Goal: Navigation & Orientation: Find specific page/section

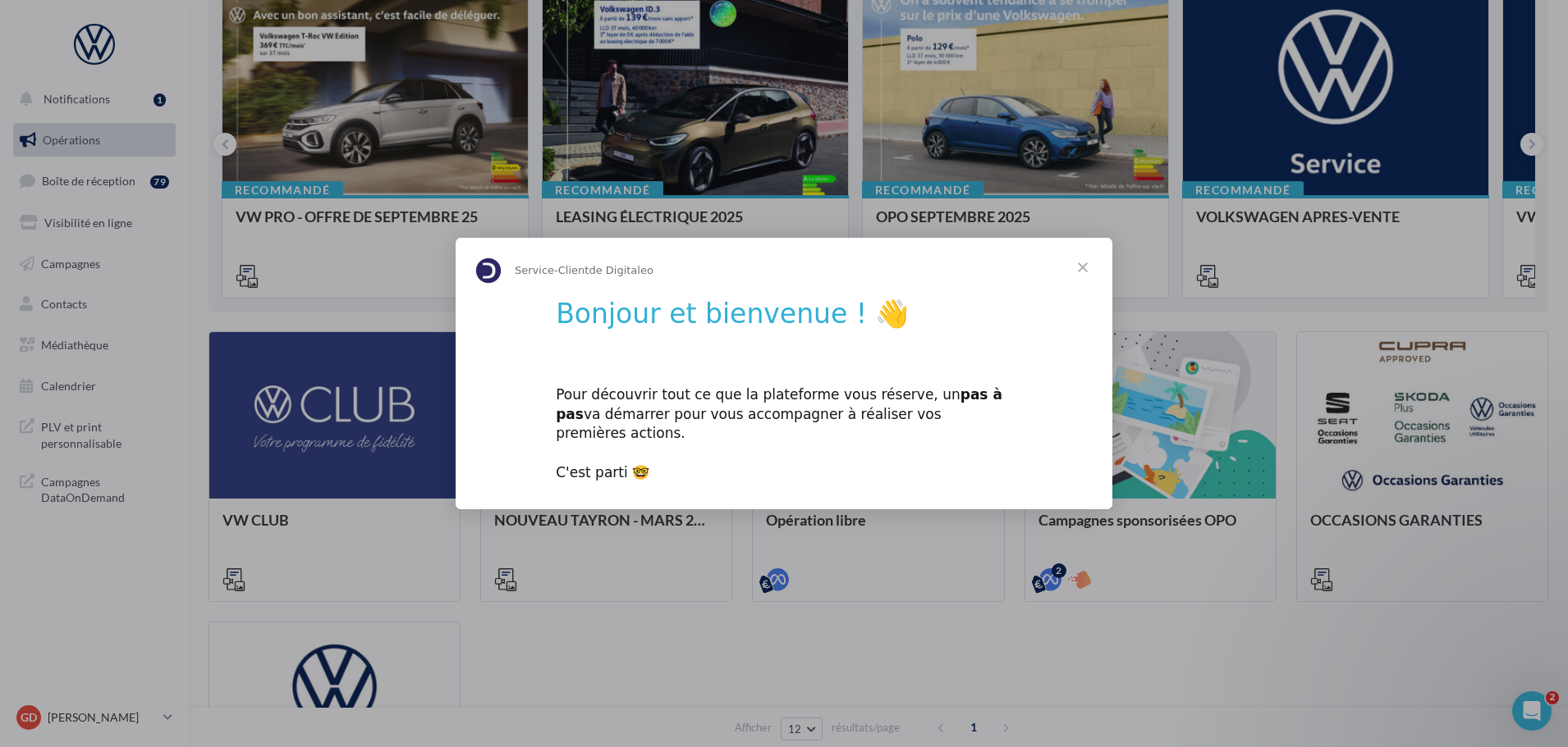
scroll to position [199, 0]
click at [1080, 281] on span "Fermer" at bounding box center [1083, 268] width 59 height 59
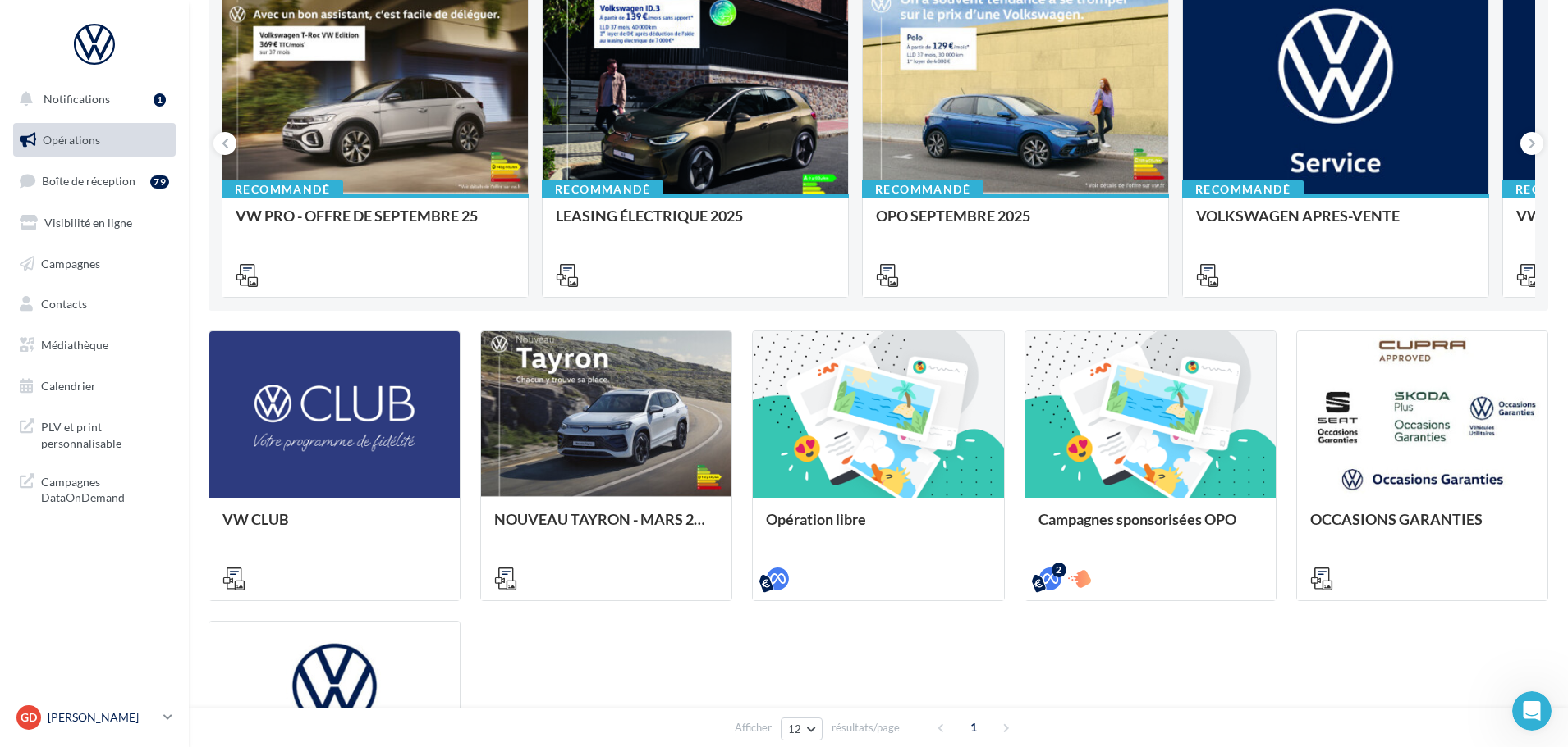
click at [150, 717] on p "[PERSON_NAME]" at bounding box center [103, 717] width 110 height 17
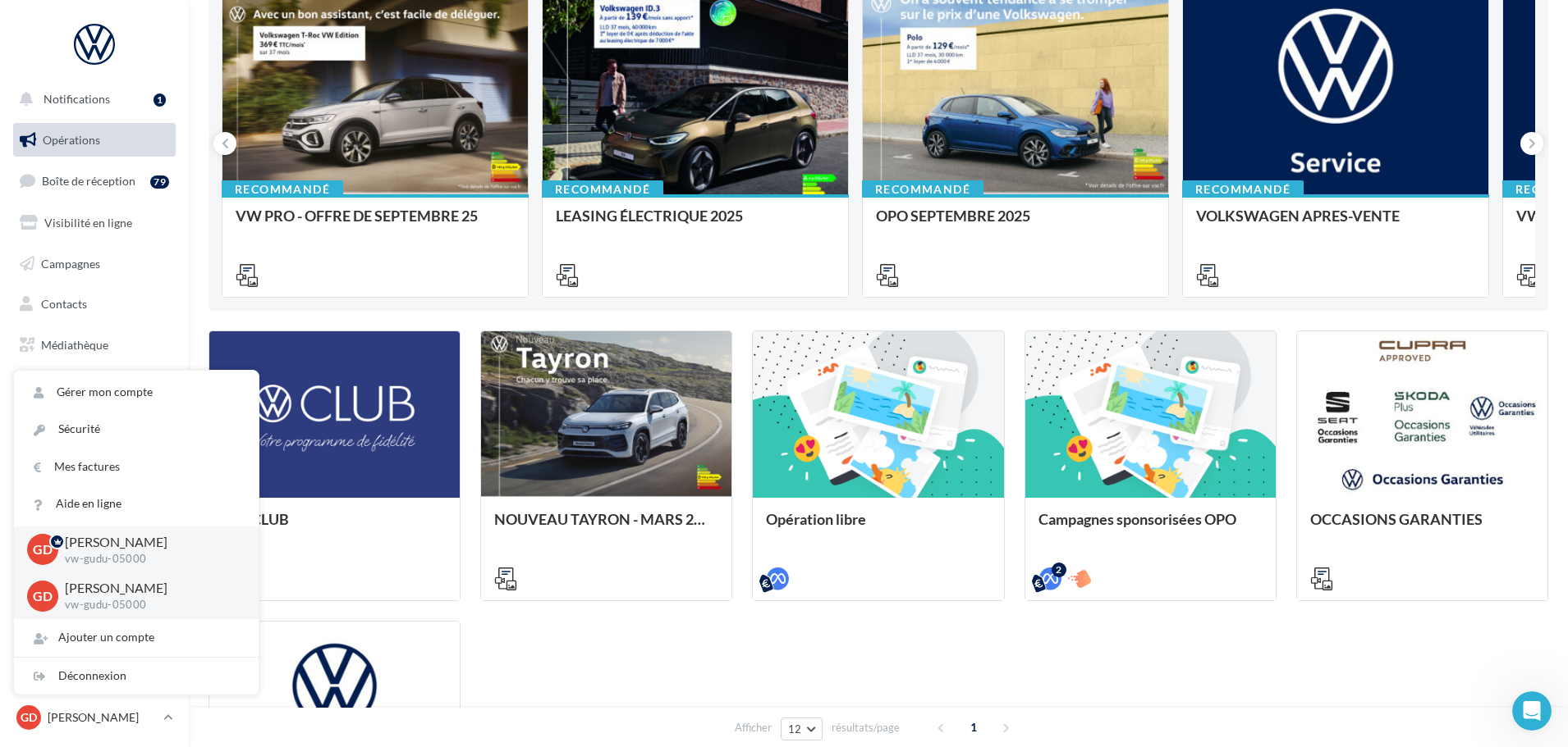
click at [200, 277] on div "Opérations marketing Filtrer par canal Filtrer par catégorie 12 opérations 6 op…" at bounding box center [878, 393] width 1379 height 1129
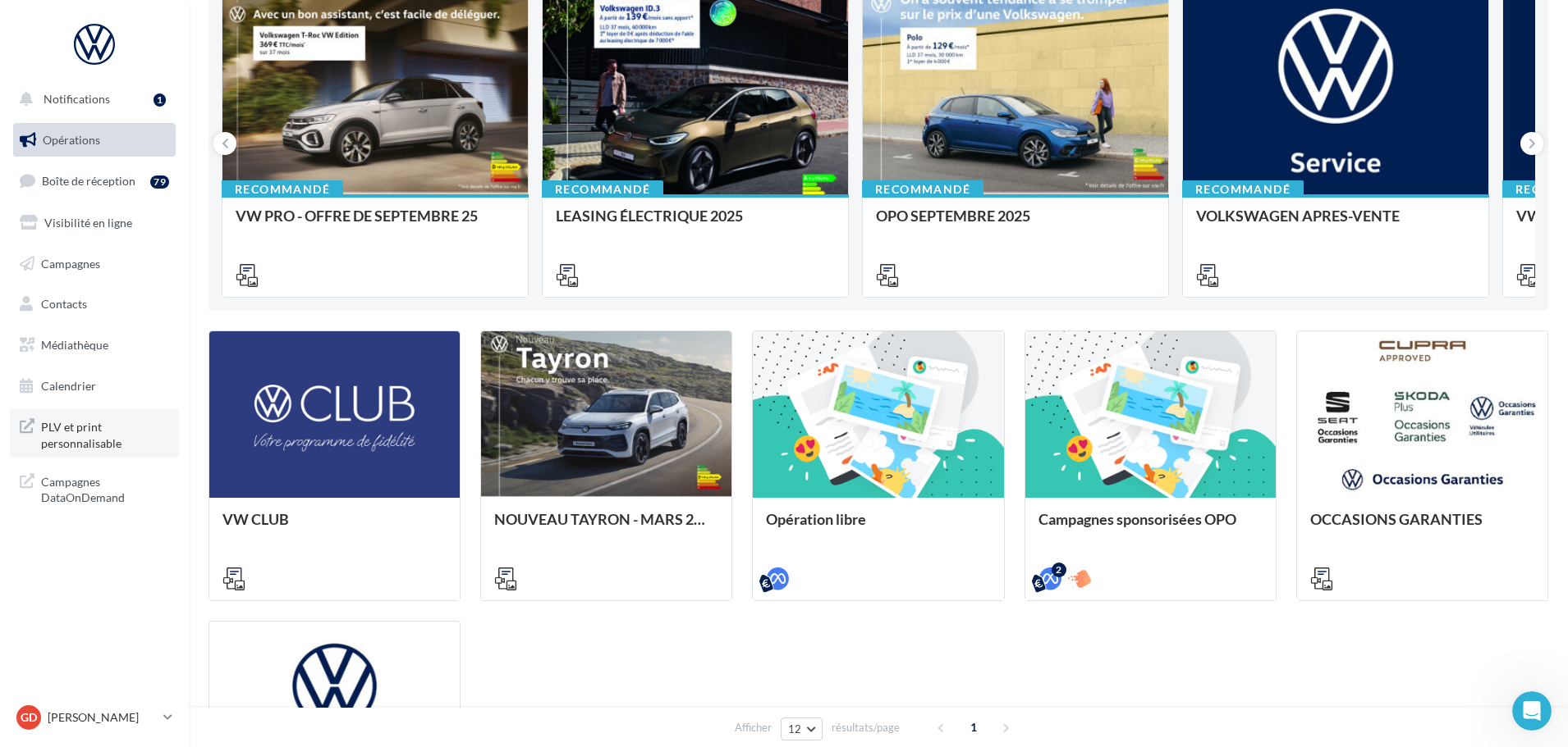
click at [108, 433] on span "PLV et print personnalisable" at bounding box center [104, 433] width 128 height 36
click at [111, 734] on div "GD Guillaume DURAND vw-gudu-05000" at bounding box center [94, 724] width 189 height 45
click at [116, 717] on p "[PERSON_NAME]" at bounding box center [103, 717] width 110 height 17
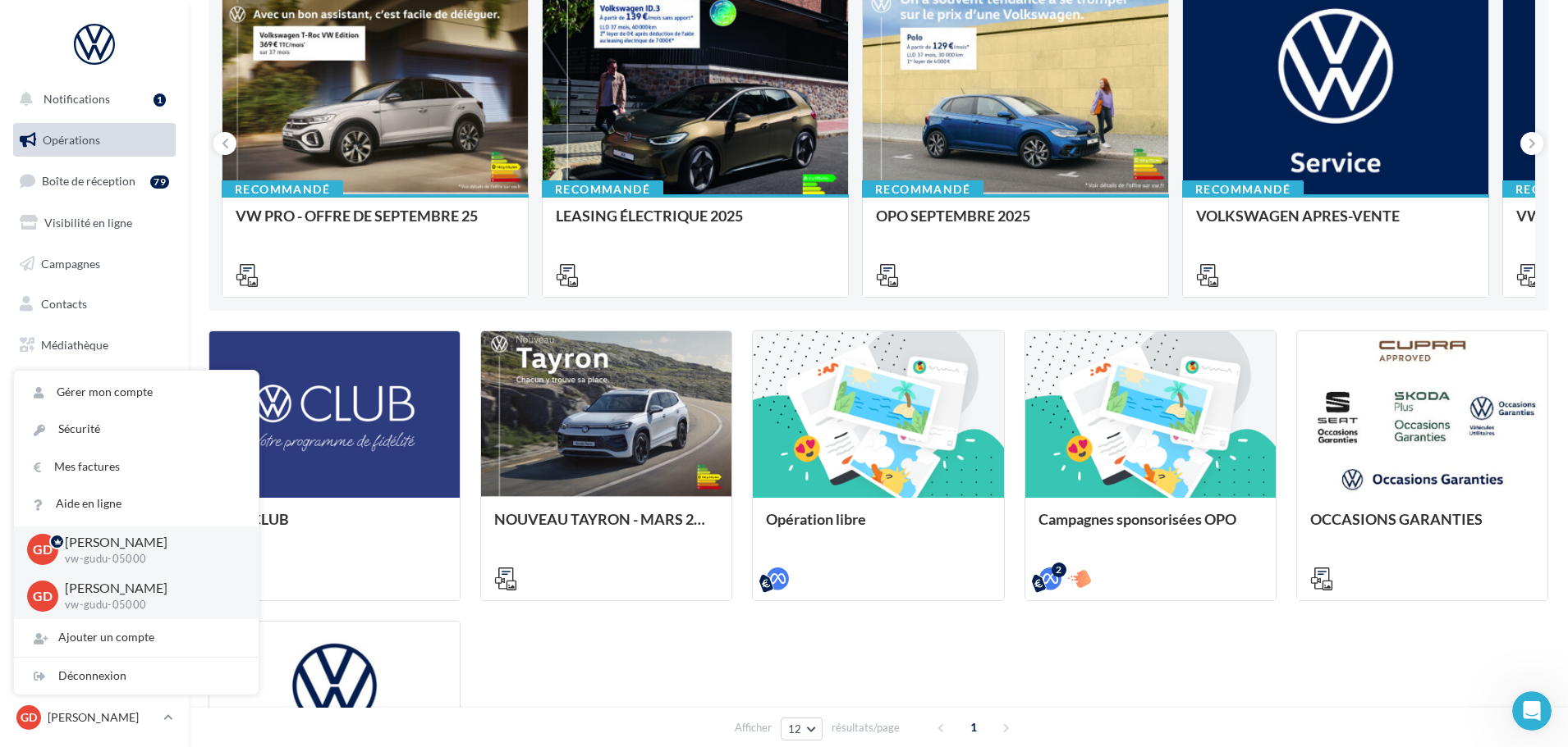
click at [86, 598] on p "[PERSON_NAME]" at bounding box center [149, 589] width 168 height 19
click at [37, 592] on span "GD" at bounding box center [43, 596] width 20 height 19
click at [111, 596] on p "[PERSON_NAME]" at bounding box center [149, 589] width 168 height 19
click at [121, 605] on p "vw-gudu-05000" at bounding box center [149, 605] width 168 height 15
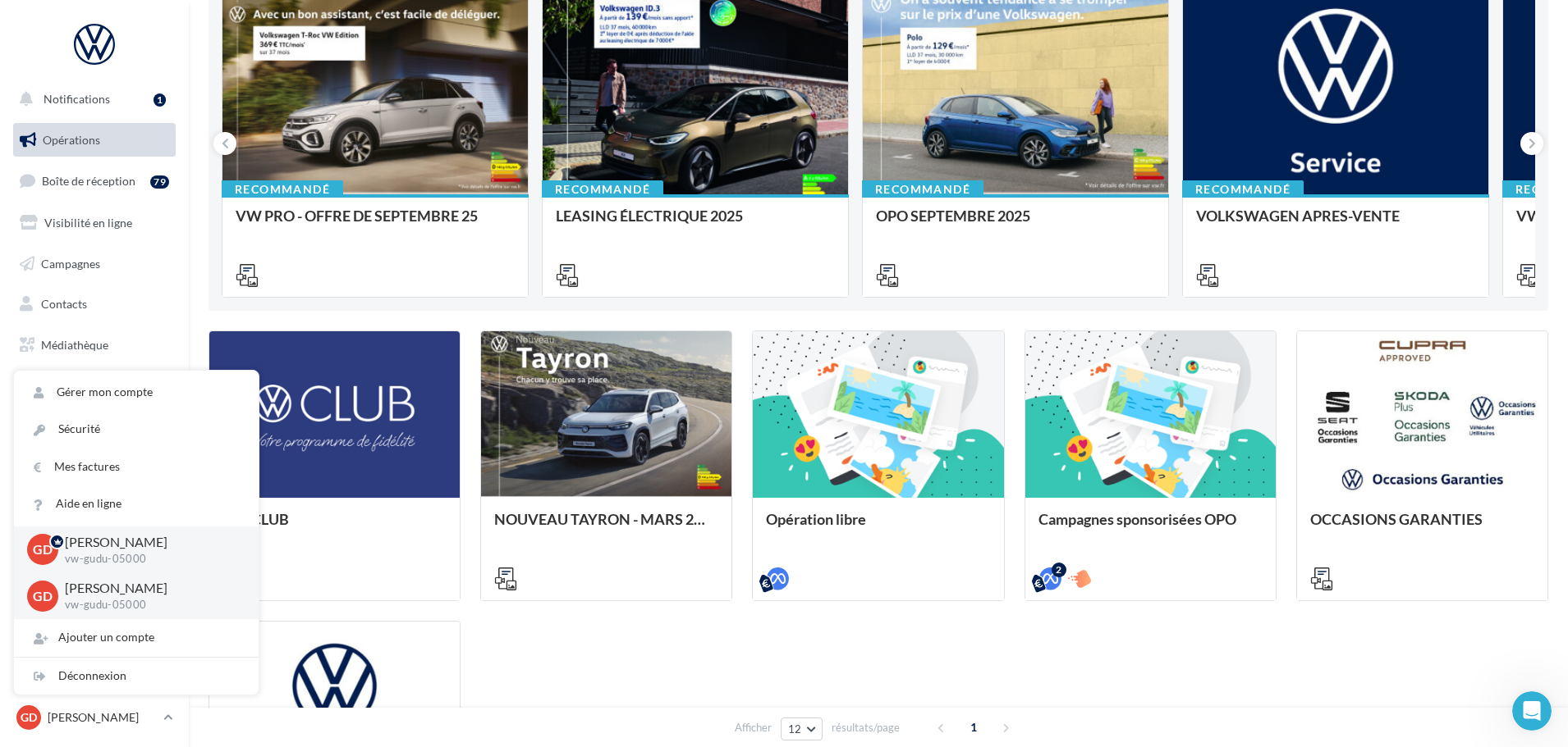
click at [101, 549] on p "[PERSON_NAME]" at bounding box center [149, 543] width 168 height 19
click at [105, 597] on p "[PERSON_NAME]" at bounding box center [149, 589] width 168 height 19
click at [106, 597] on p "[PERSON_NAME]" at bounding box center [149, 589] width 168 height 19
click at [632, 678] on div "VW CLUB NOUVEAU TAYRON - MARS 2025 https://volkswagen.get-it-solutions.com/914-…" at bounding box center [878, 611] width 1339 height 561
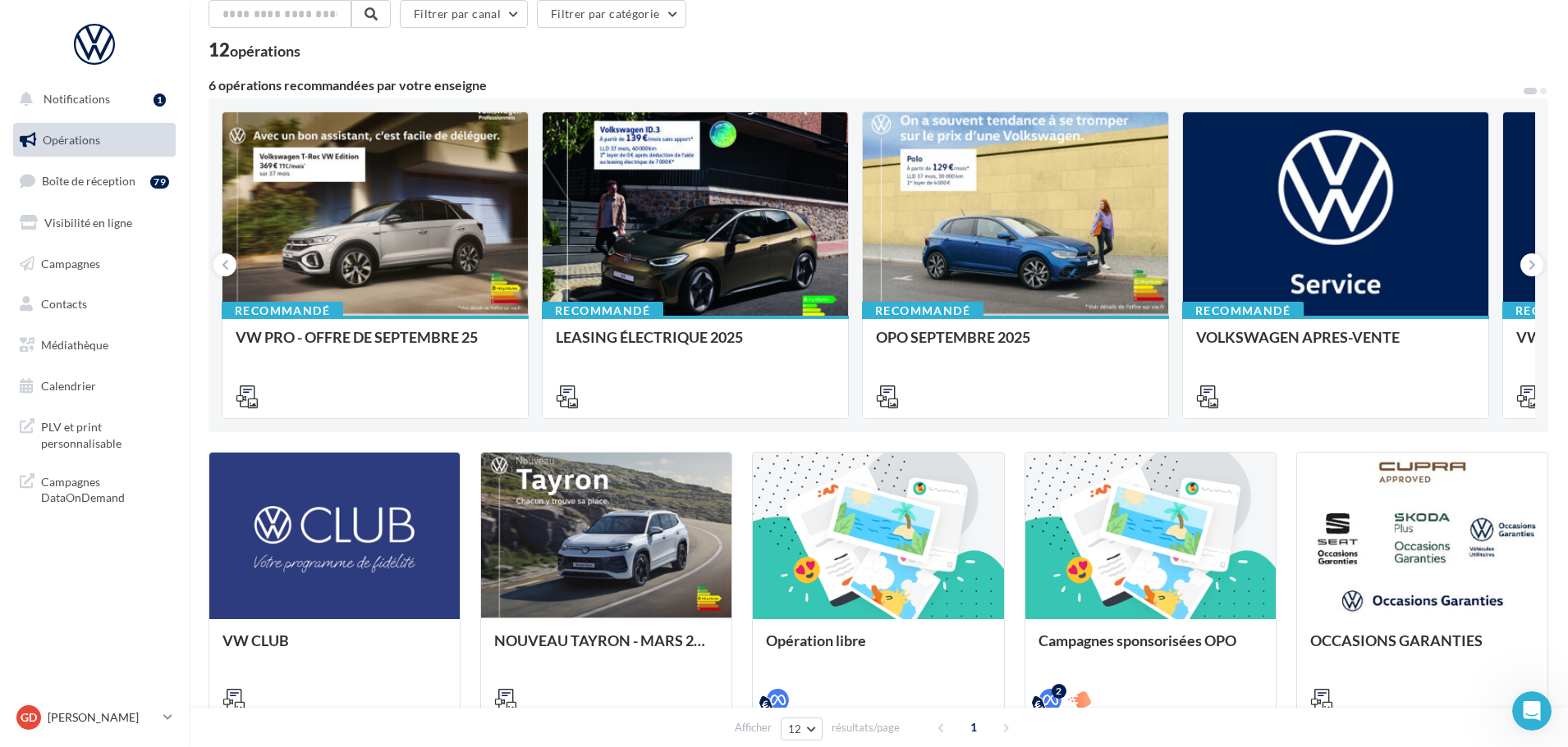
scroll to position [0, 0]
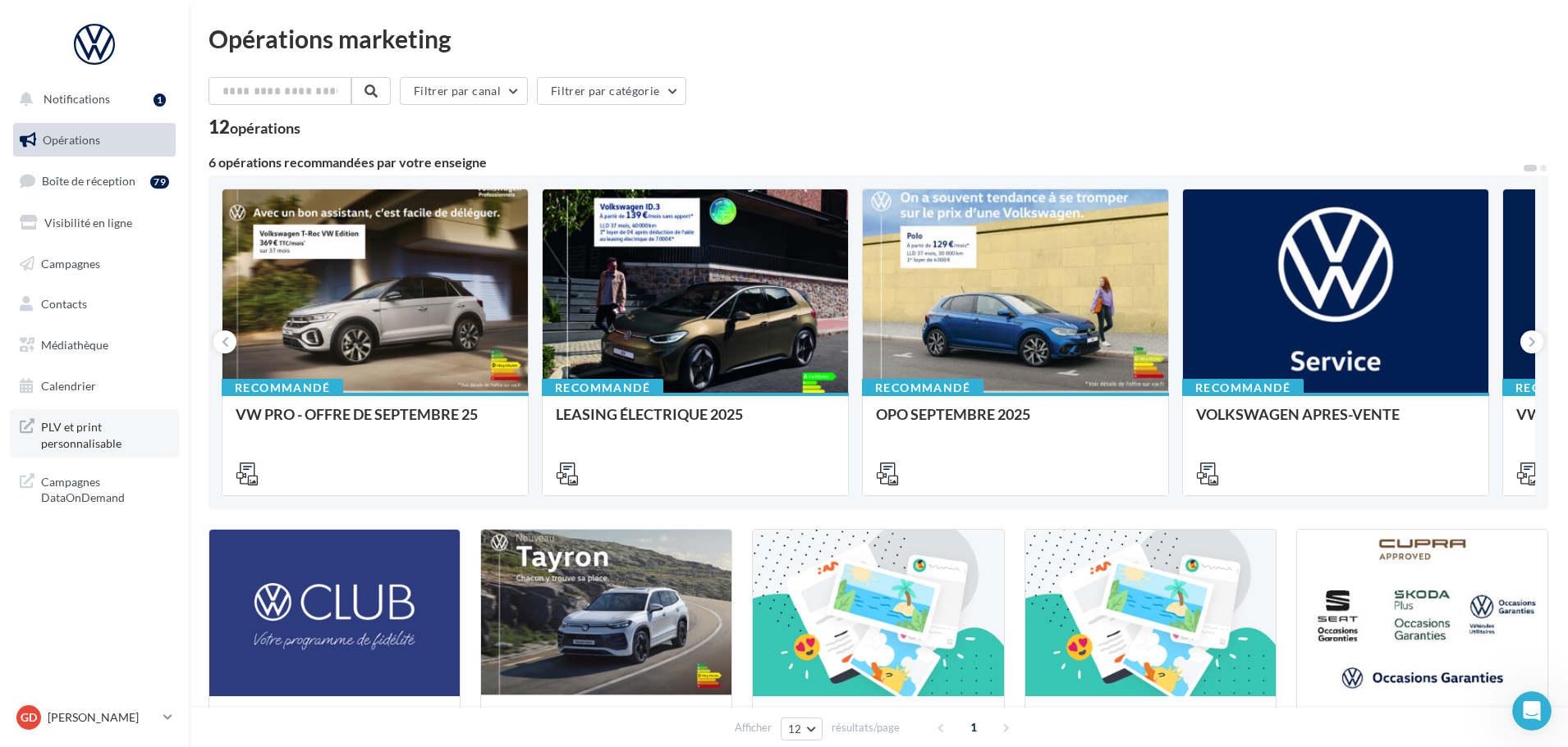
click at [97, 441] on span "PLV et print personnalisable" at bounding box center [104, 433] width 128 height 36
click at [83, 424] on span "PLV et print personnalisable" at bounding box center [104, 433] width 128 height 36
click at [103, 94] on span "Notifications" at bounding box center [76, 99] width 66 height 14
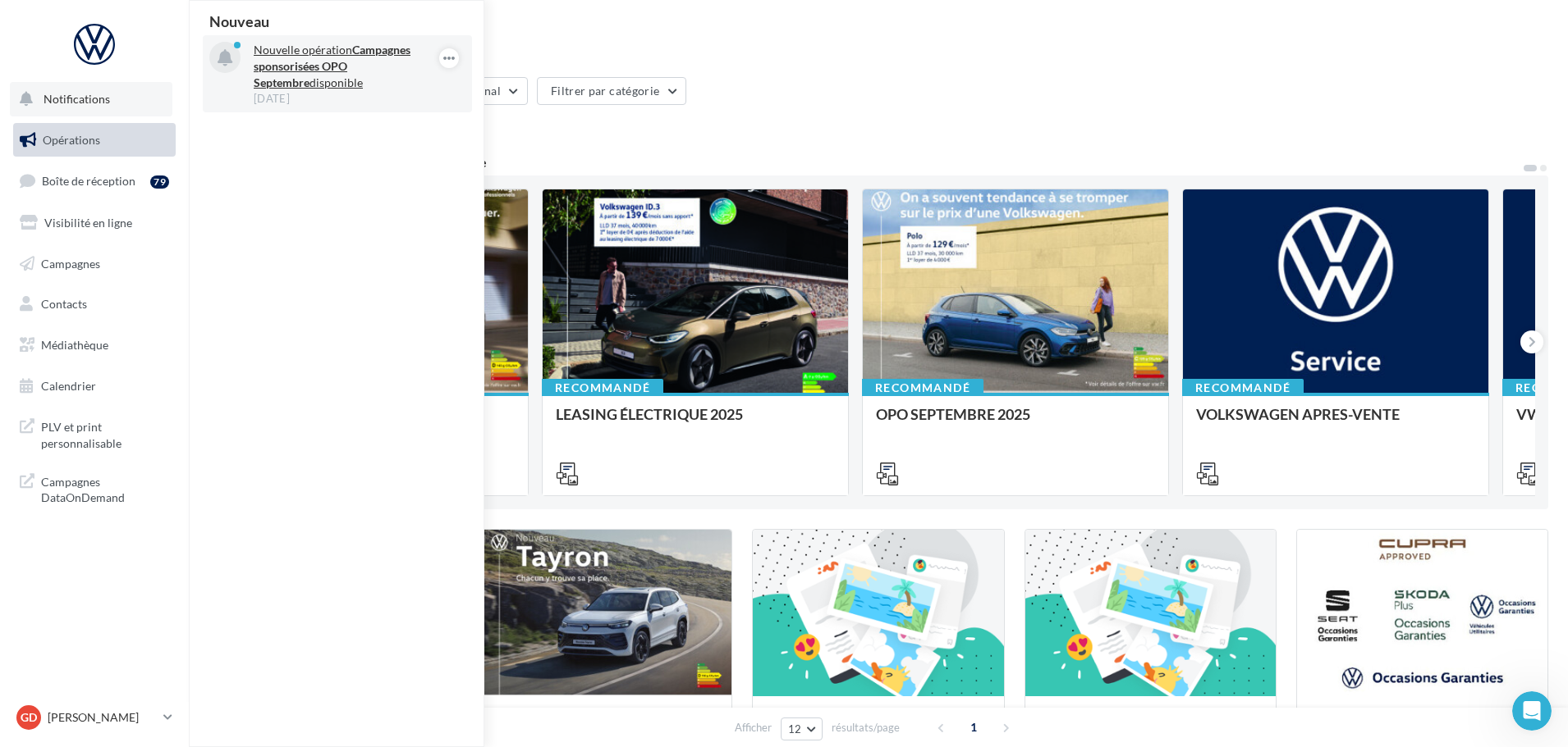
click at [348, 86] on p "Nouvelle opération Campagnes sponsorisées OPO Septembre disponible" at bounding box center [349, 66] width 190 height 50
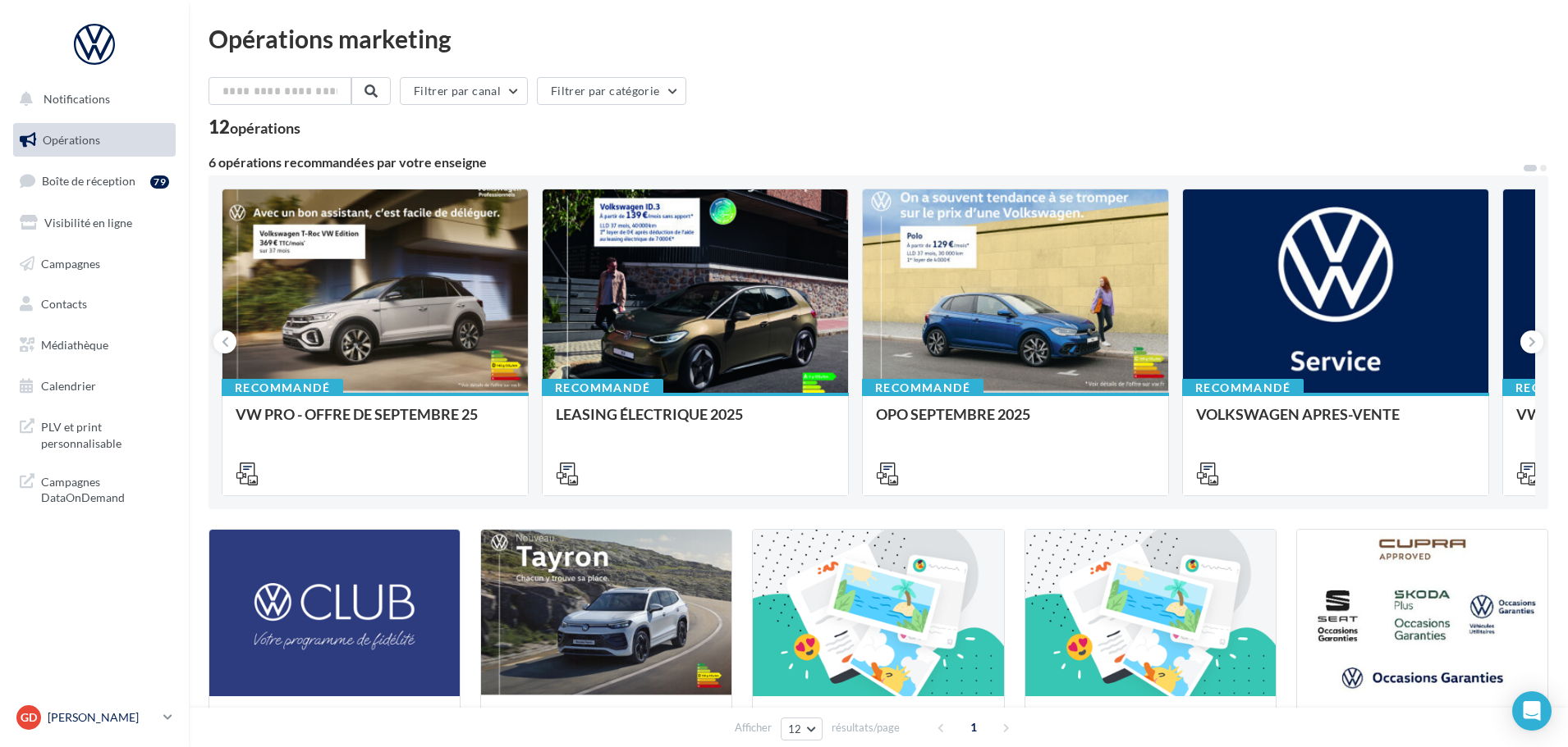
click at [170, 715] on icon at bounding box center [168, 717] width 9 height 14
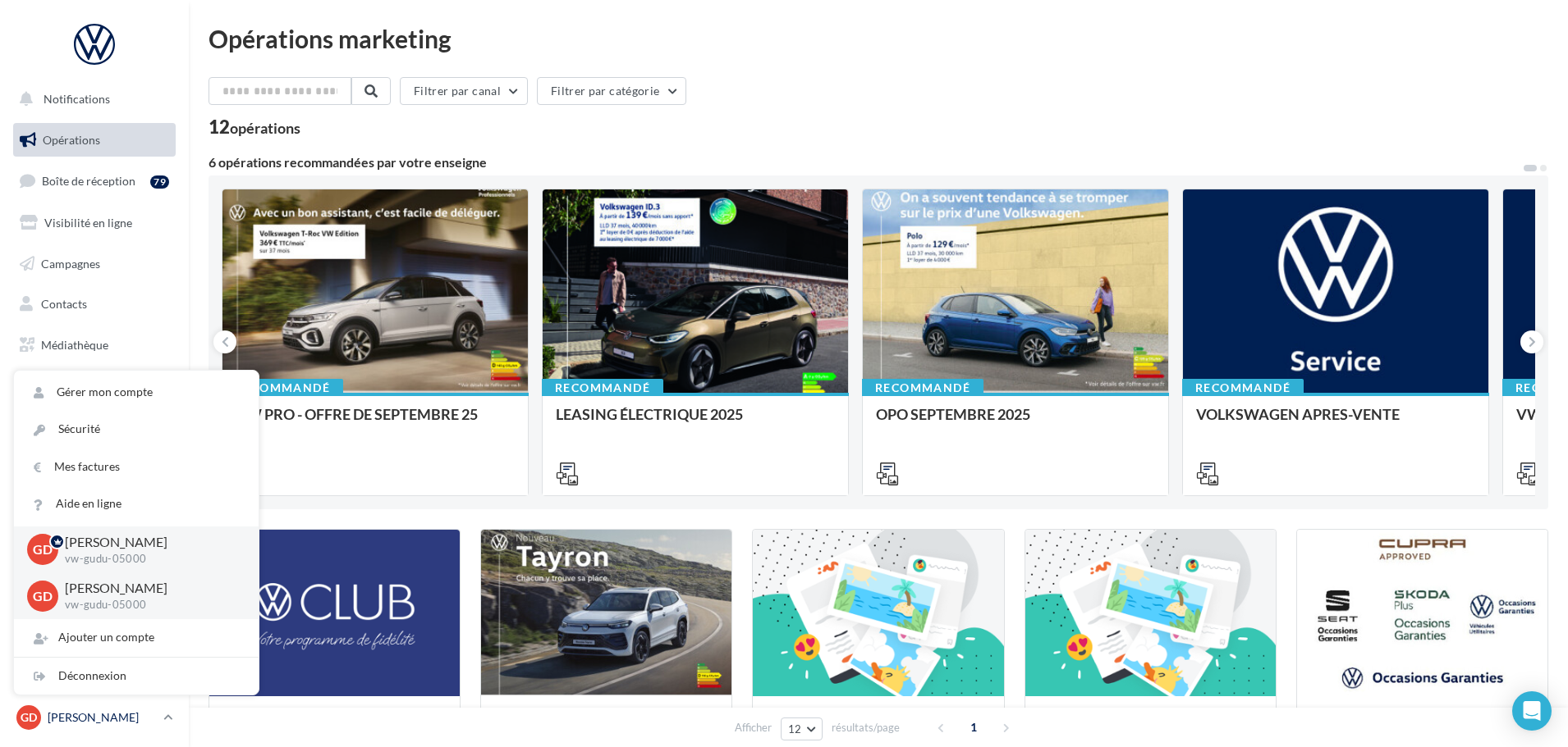
click at [156, 714] on p "[PERSON_NAME]" at bounding box center [103, 717] width 110 height 17
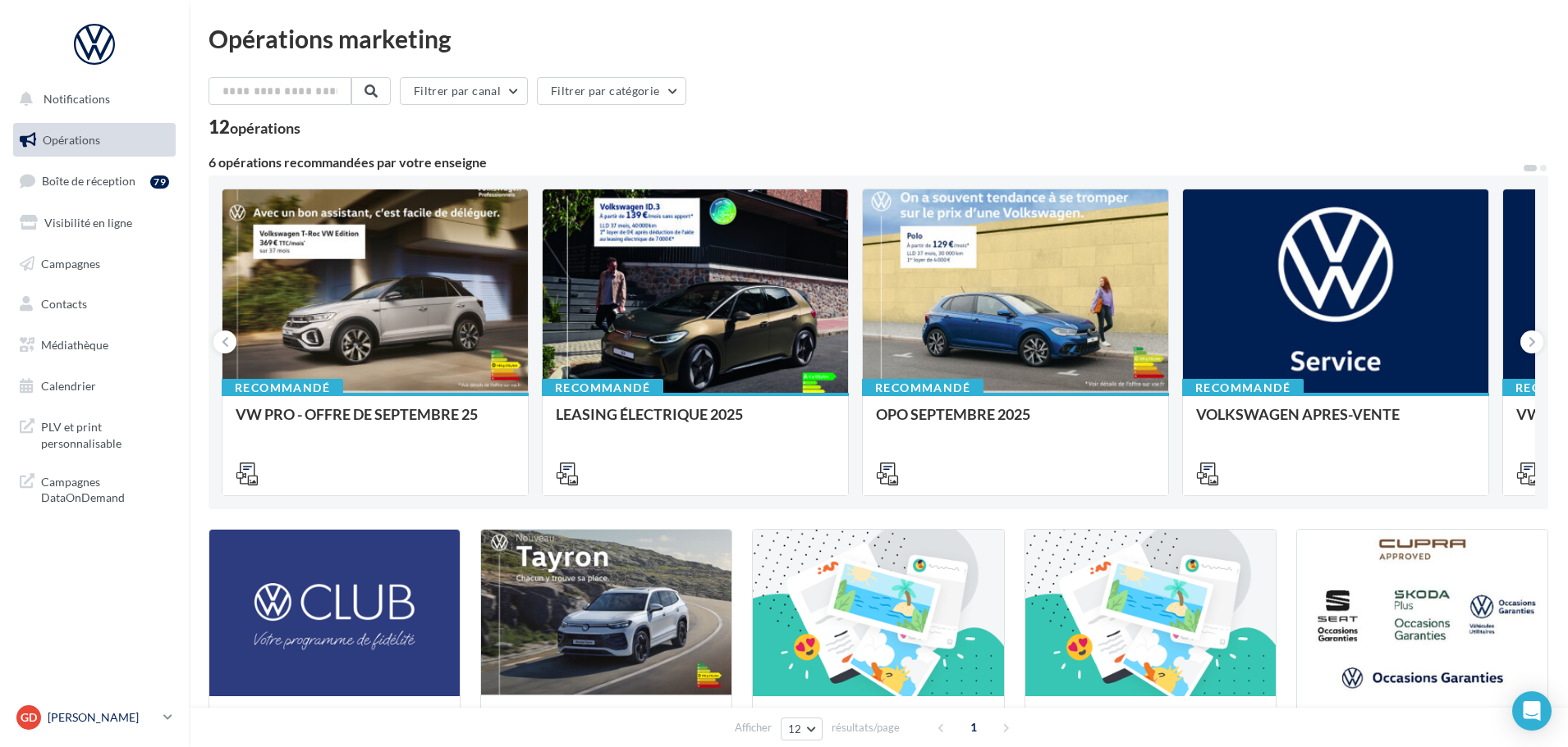
click at [168, 720] on icon at bounding box center [168, 717] width 9 height 14
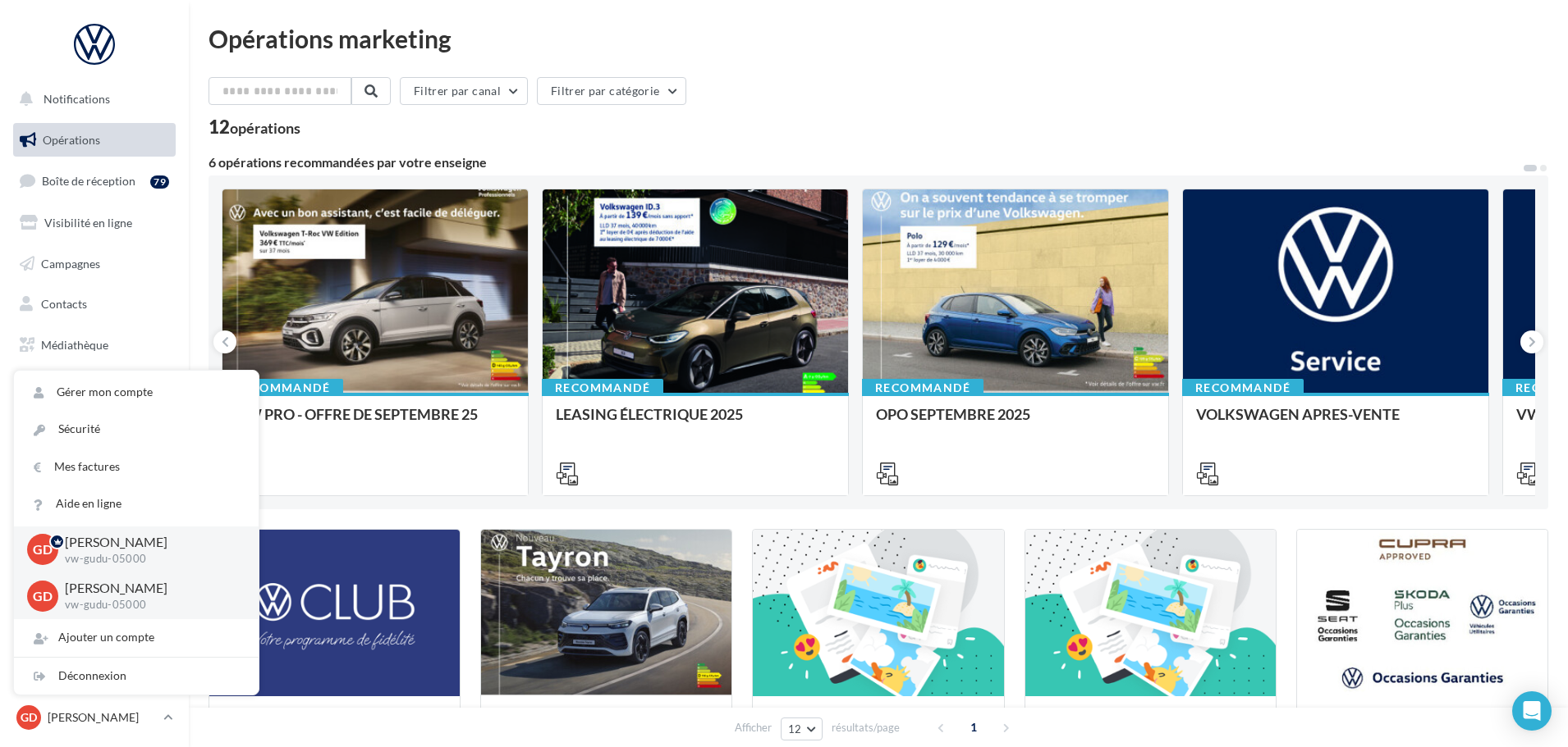
click at [858, 137] on div "12 opérations" at bounding box center [878, 129] width 1339 height 22
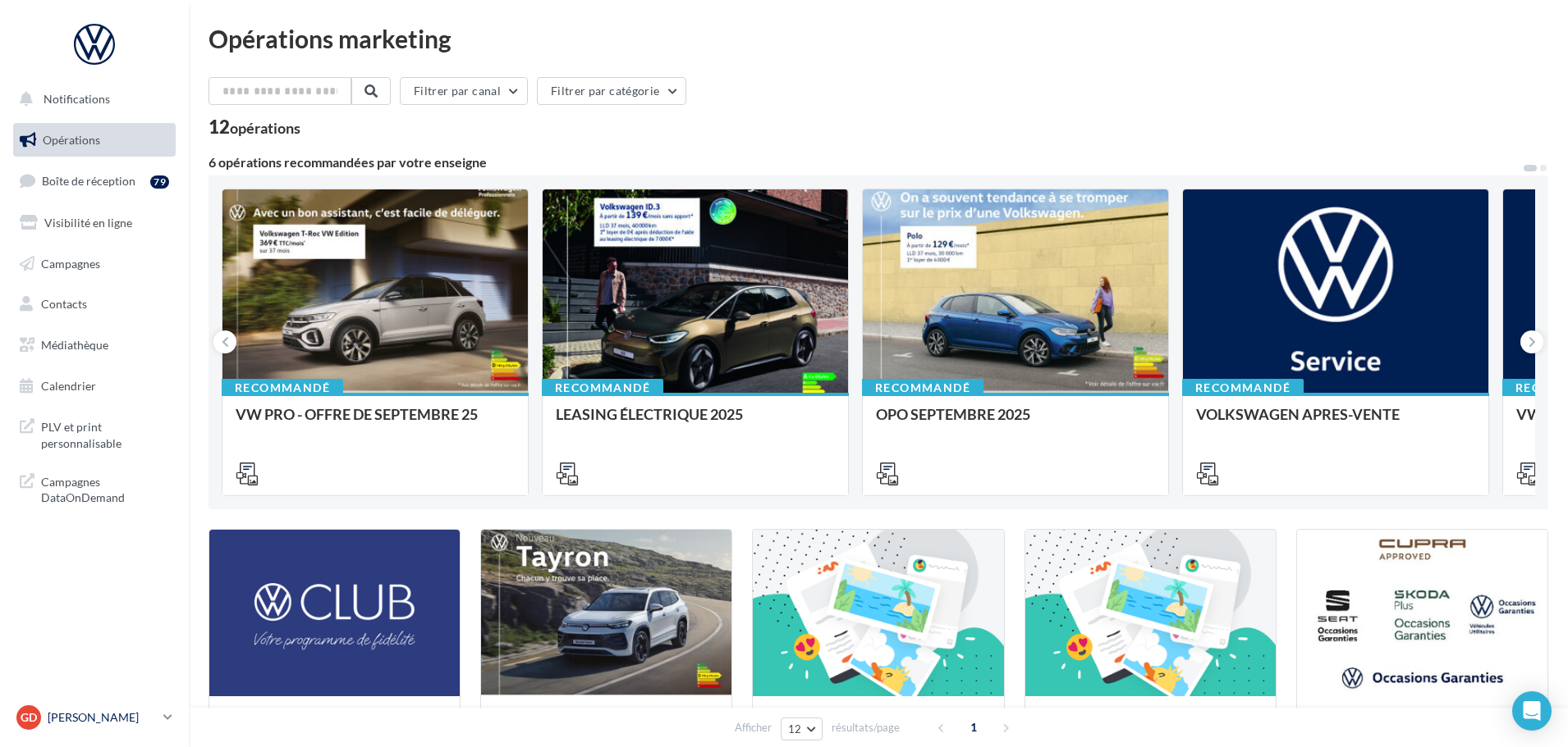
click at [171, 712] on icon at bounding box center [168, 717] width 9 height 14
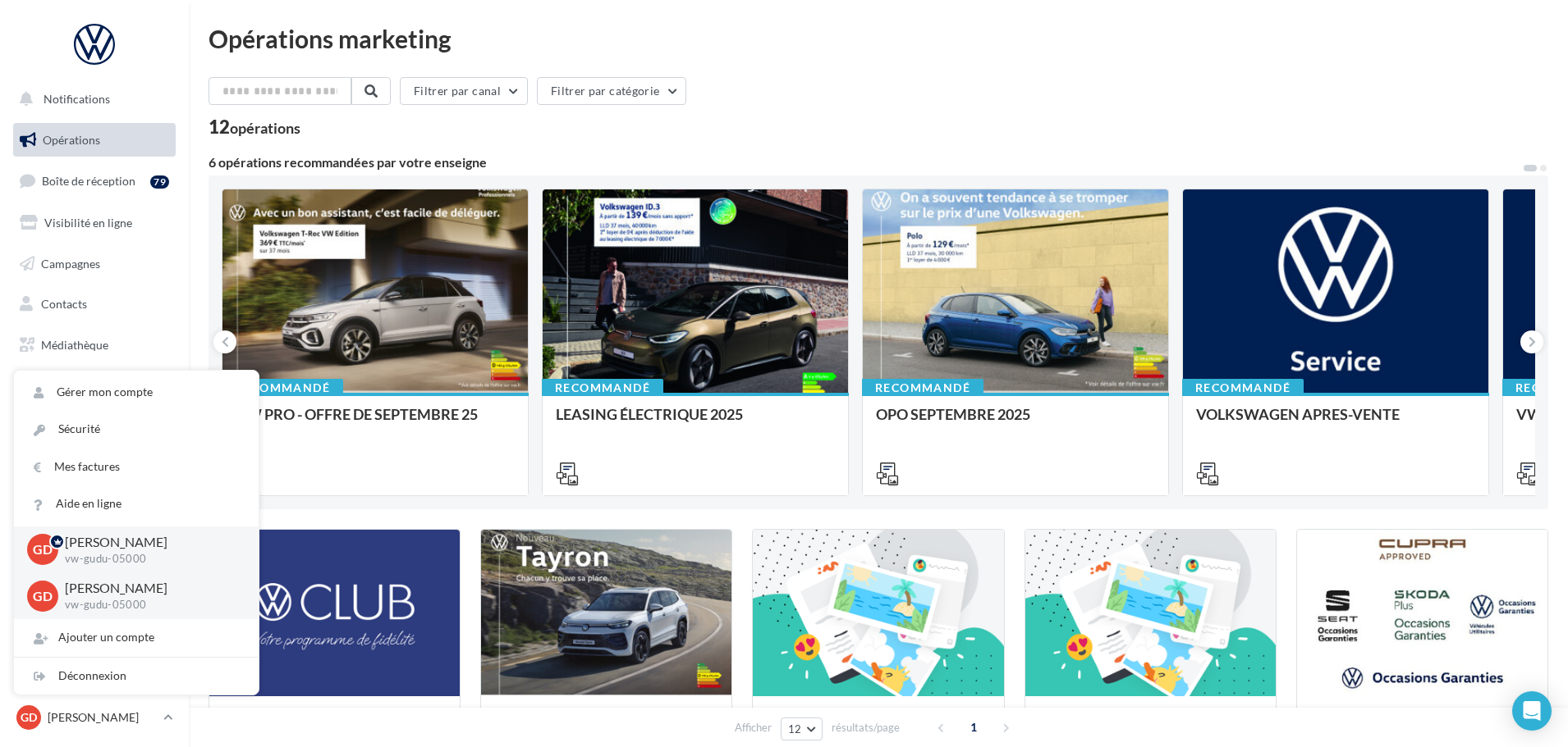
click at [135, 592] on p "[PERSON_NAME]" at bounding box center [149, 589] width 168 height 19
click at [79, 546] on p "[PERSON_NAME]" at bounding box center [149, 543] width 168 height 19
click at [939, 126] on div "12 opérations" at bounding box center [878, 129] width 1339 height 22
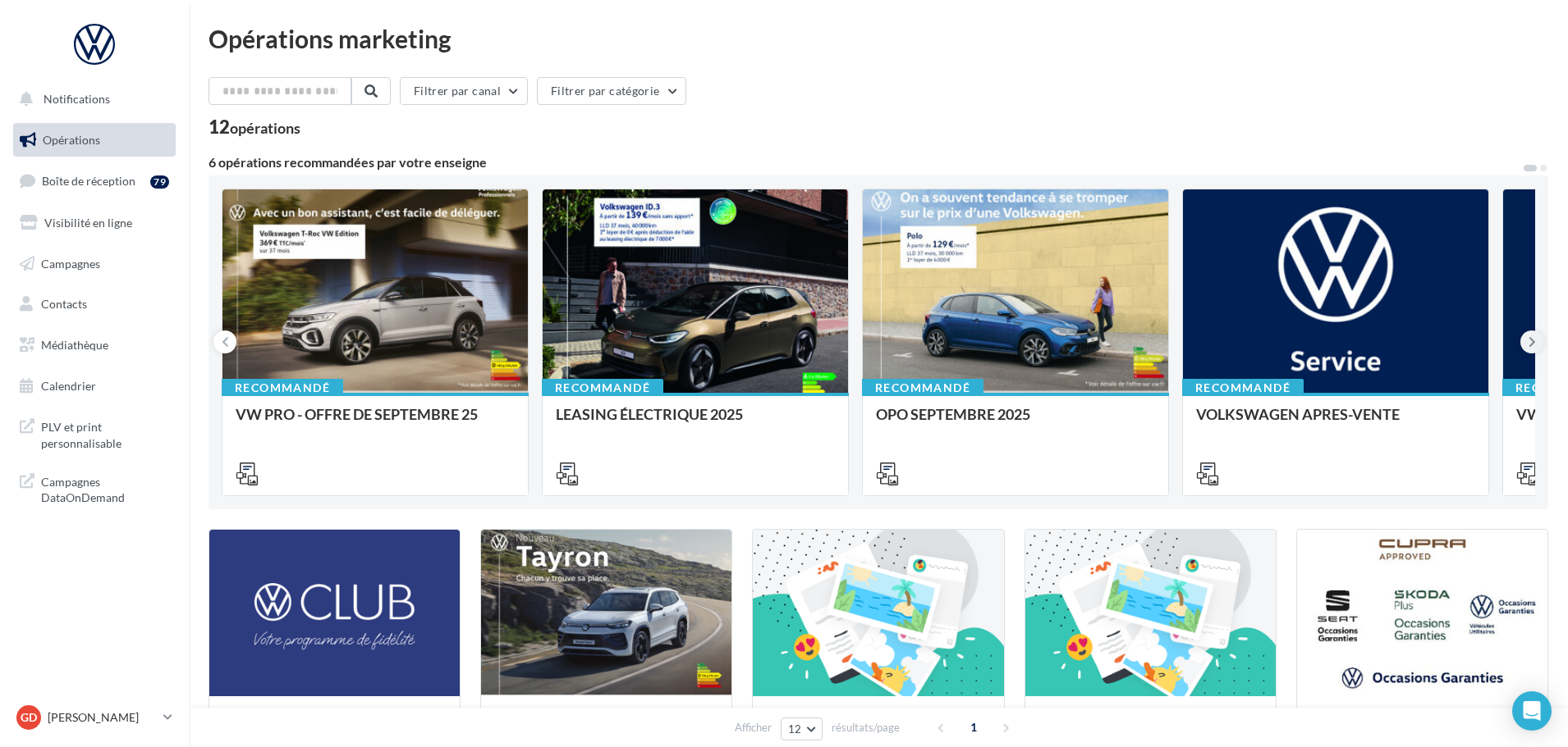
click at [1536, 347] on button at bounding box center [1531, 342] width 23 height 23
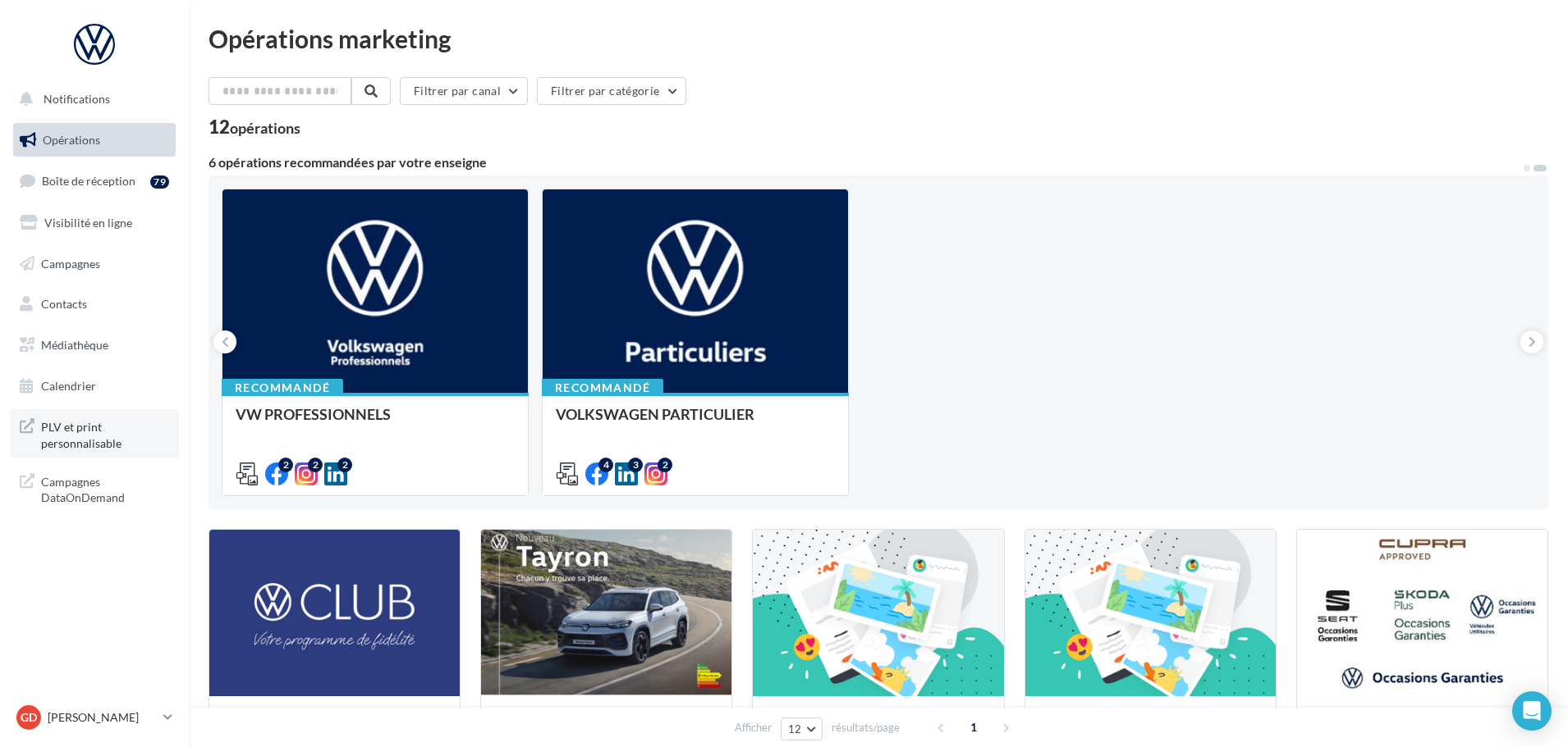
click at [96, 423] on span "PLV et print personnalisable" at bounding box center [104, 433] width 128 height 36
click at [69, 720] on p "[PERSON_NAME]" at bounding box center [103, 717] width 110 height 17
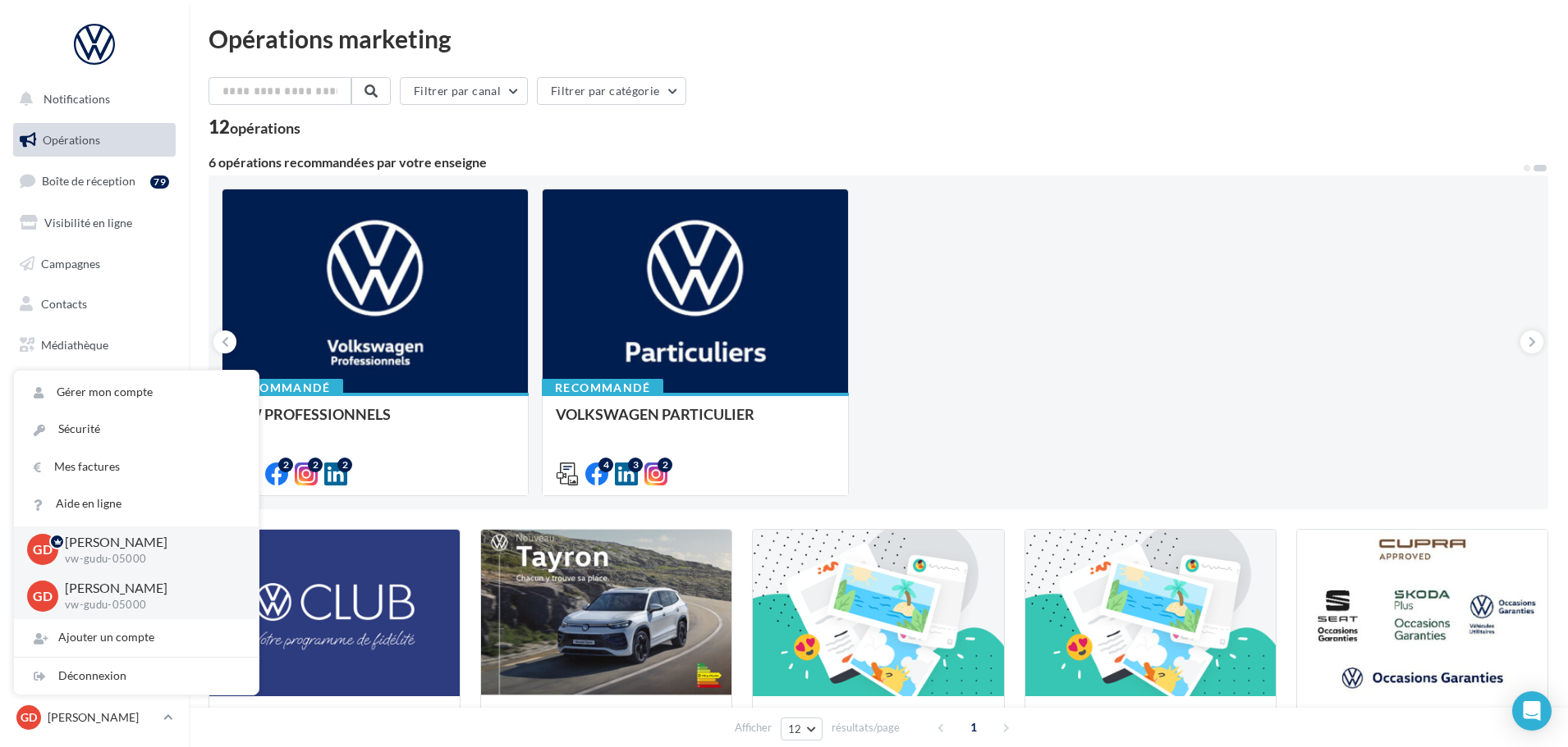
click at [878, 143] on div "Filtrer par canal Filtrer par catégorie 12 opérations 6 opérations recommandées…" at bounding box center [878, 610] width 1339 height 1066
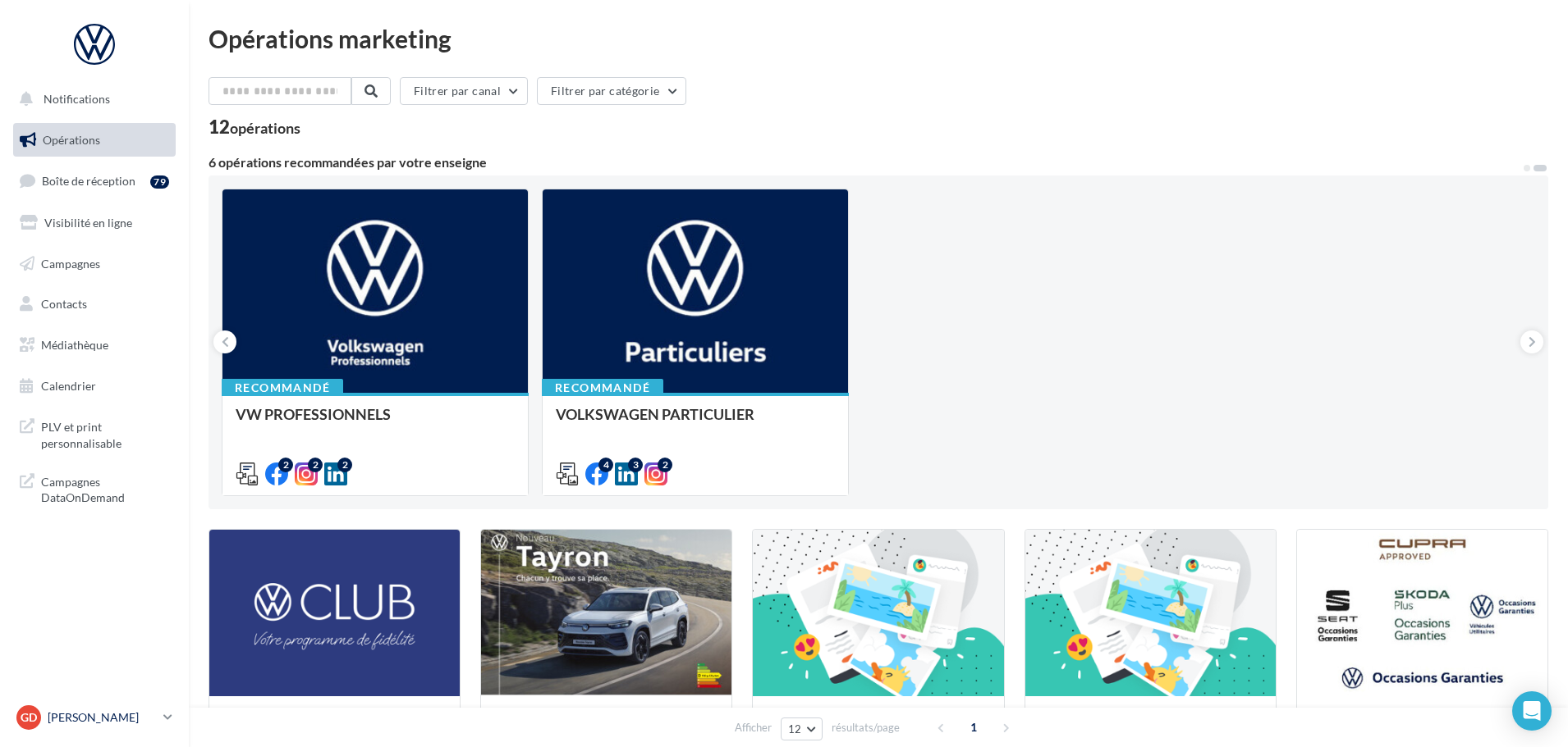
click at [114, 711] on p "[PERSON_NAME]" at bounding box center [103, 717] width 110 height 17
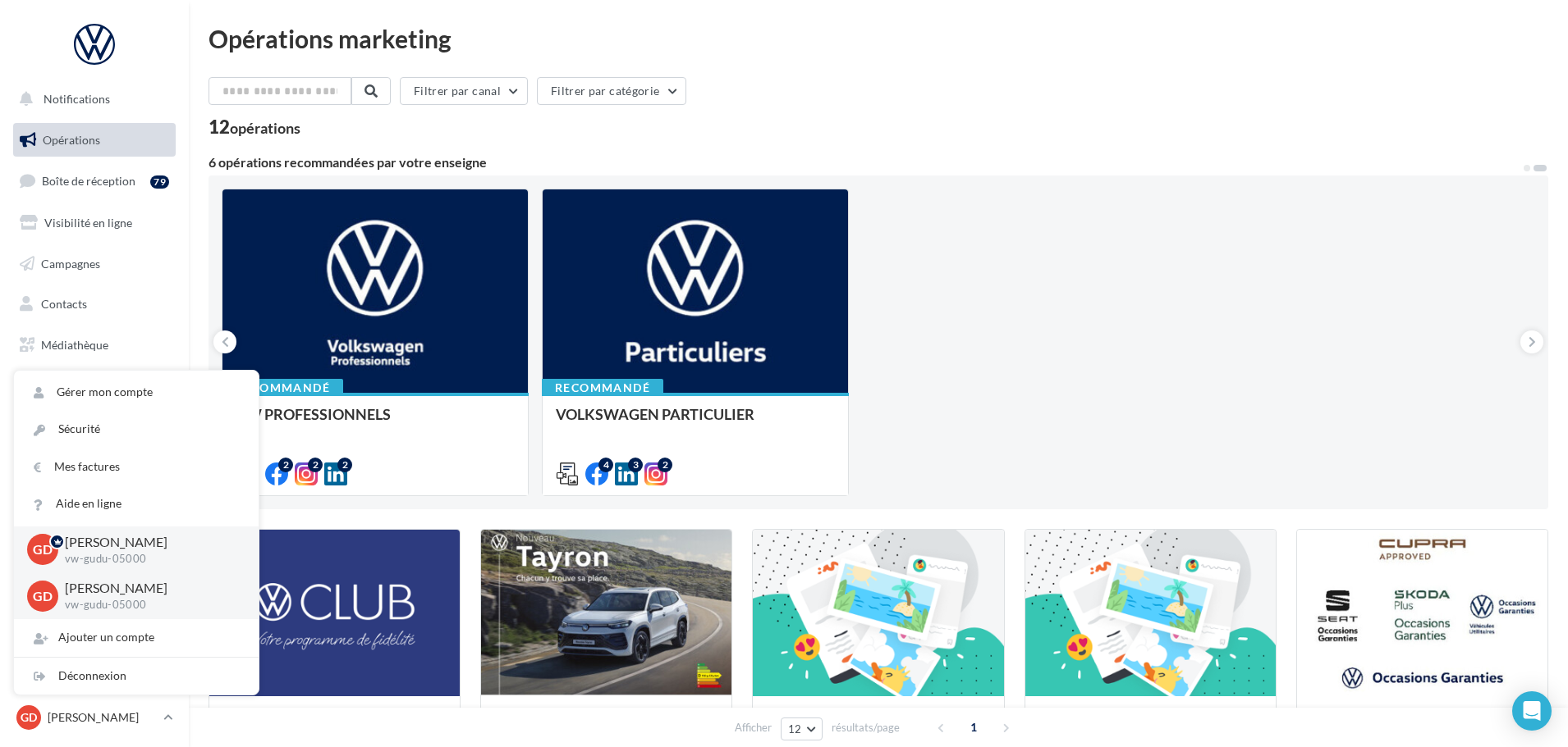
click at [1119, 379] on div "Recommandé VW PRO - OFFRE DE SEPTEMBRE 25 Recommandé LEASING ÉLECTRIQUE 2025 Re…" at bounding box center [878, 342] width 1313 height 307
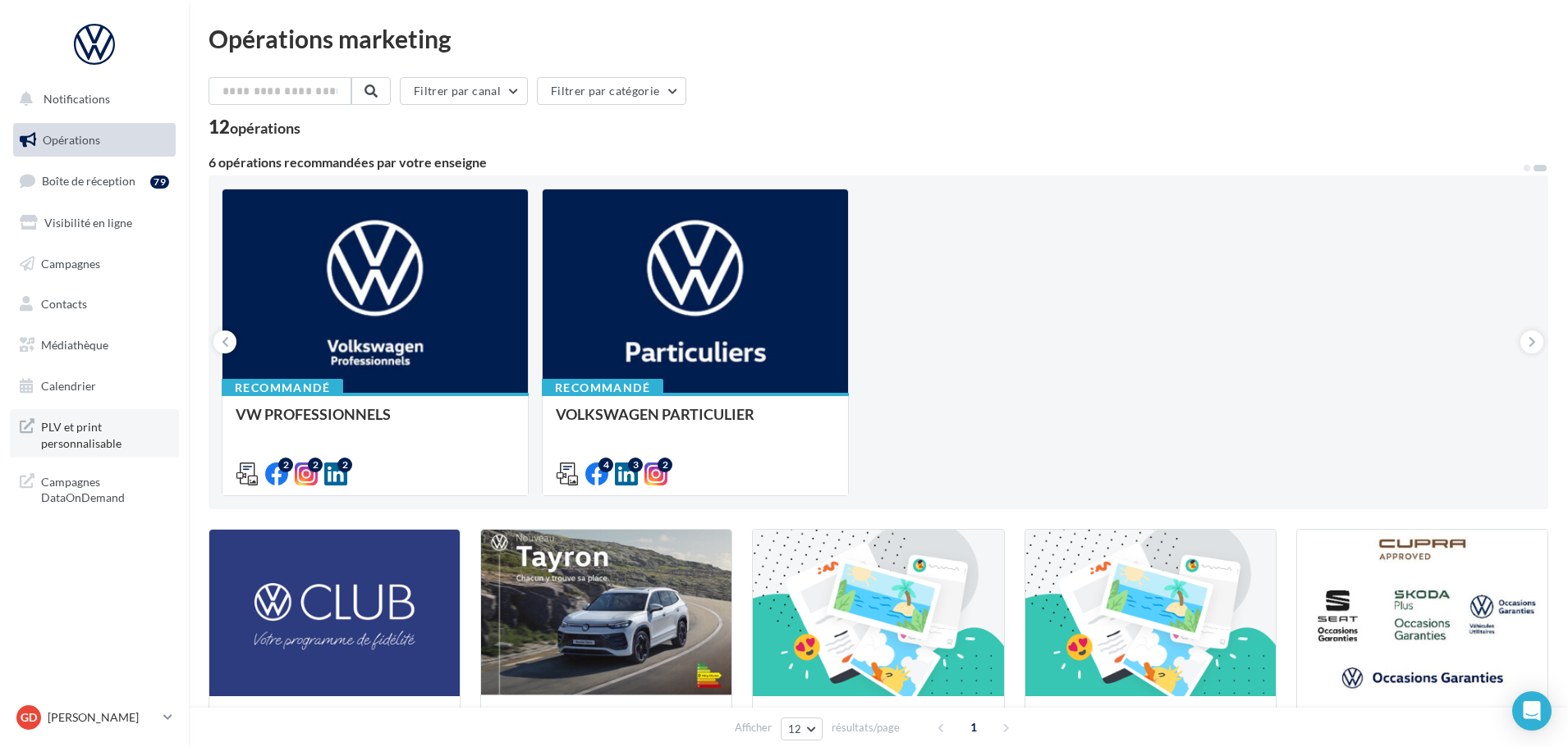
click at [76, 440] on span "PLV et print personnalisable" at bounding box center [104, 433] width 128 height 36
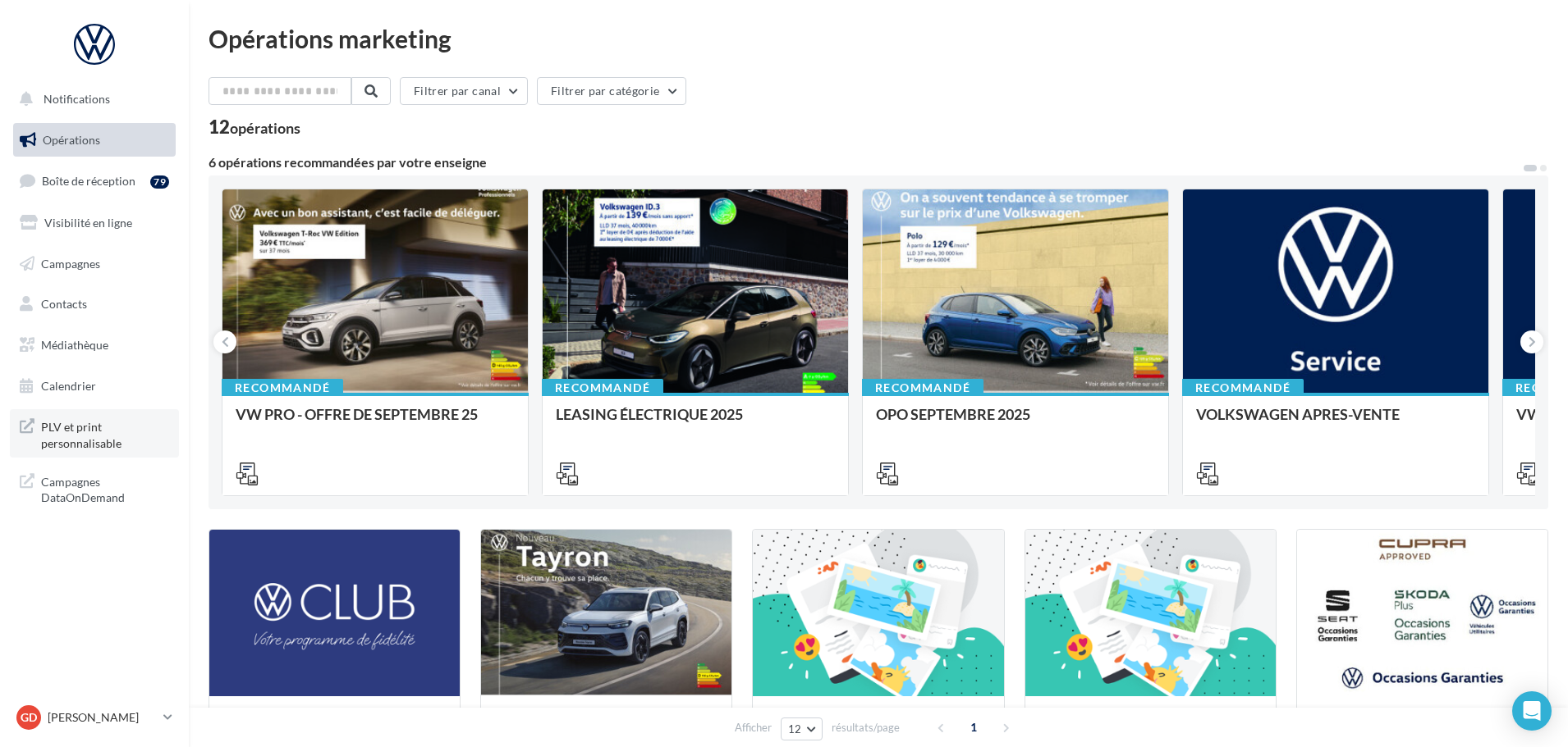
click at [62, 433] on span "PLV et print personnalisable" at bounding box center [104, 433] width 128 height 36
